Goal: Task Accomplishment & Management: Manage account settings

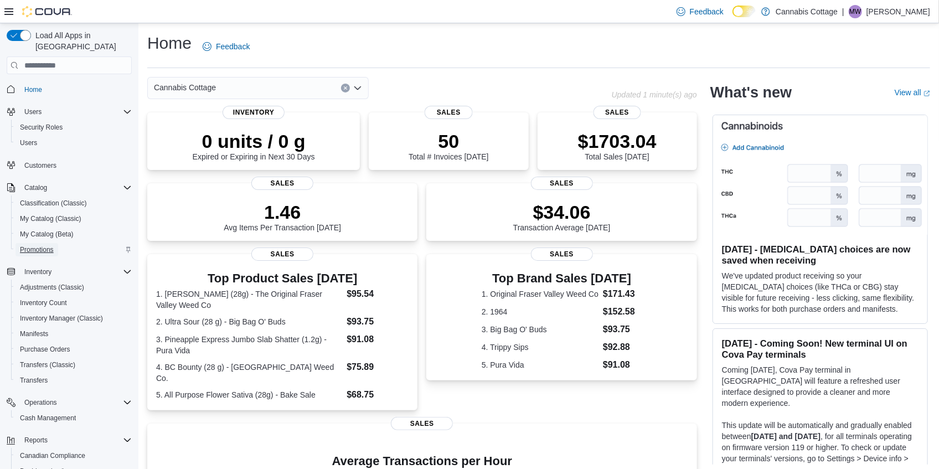
click at [50, 243] on span "Promotions" at bounding box center [37, 249] width 34 height 13
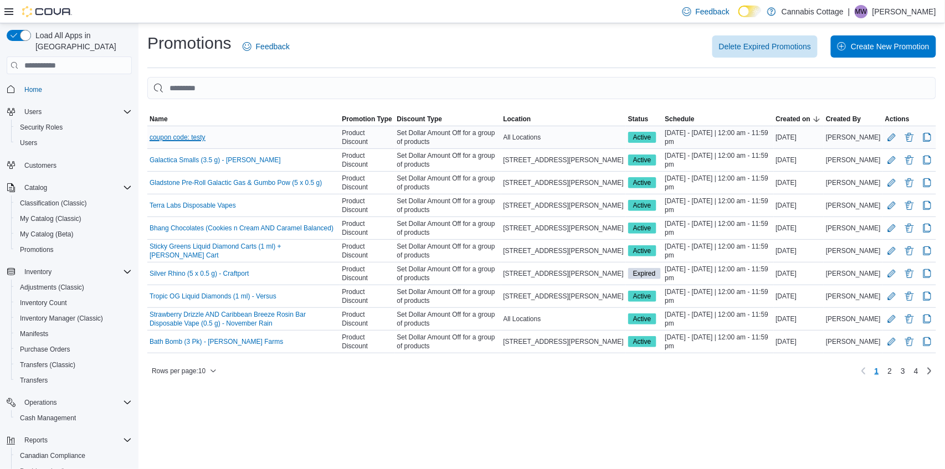
click at [193, 136] on link "coupon code: testy" at bounding box center [178, 137] width 56 height 9
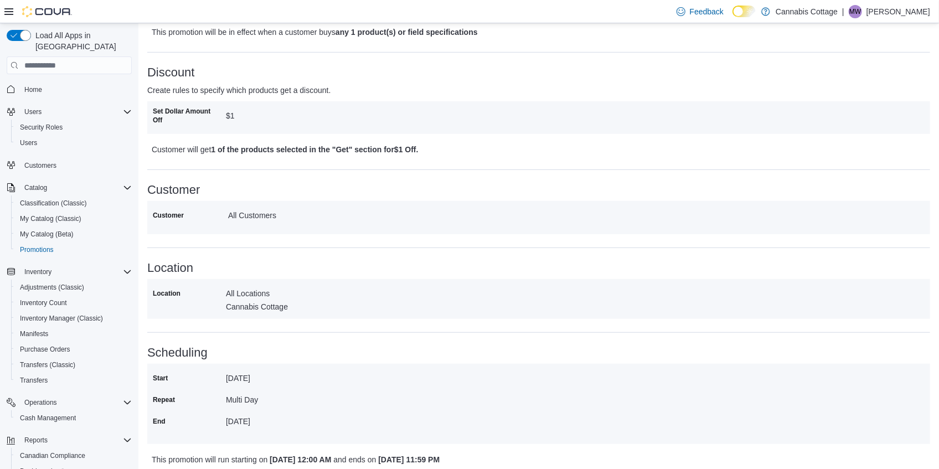
scroll to position [293, 0]
